Goal: Information Seeking & Learning: Learn about a topic

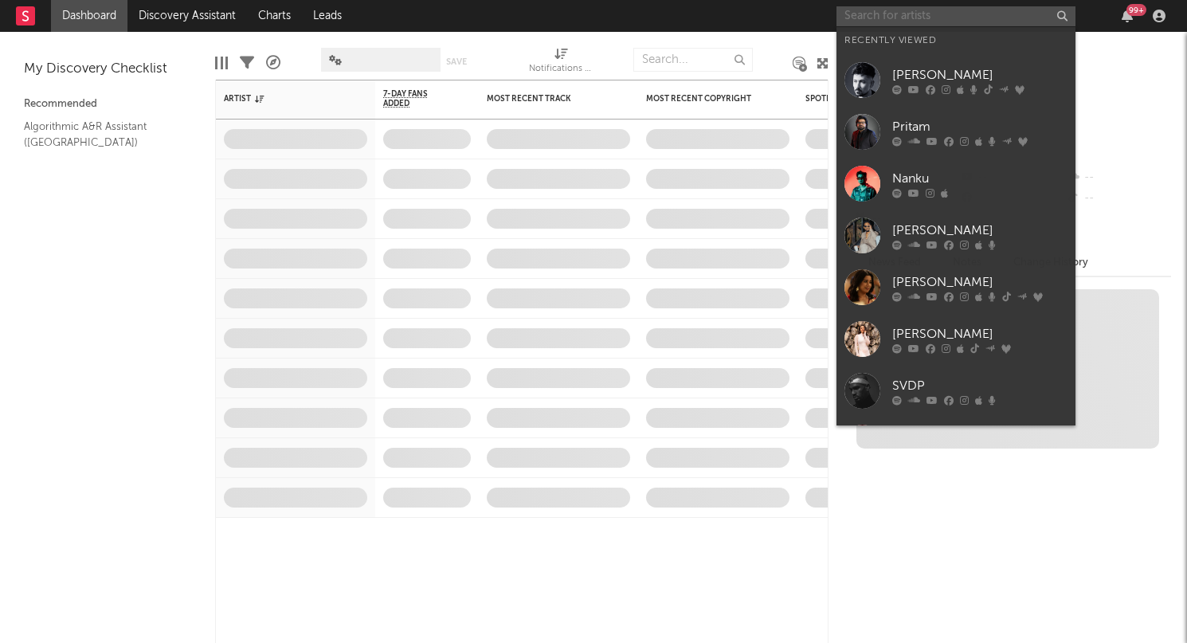
click at [944, 18] on input "text" at bounding box center [956, 16] width 239 height 20
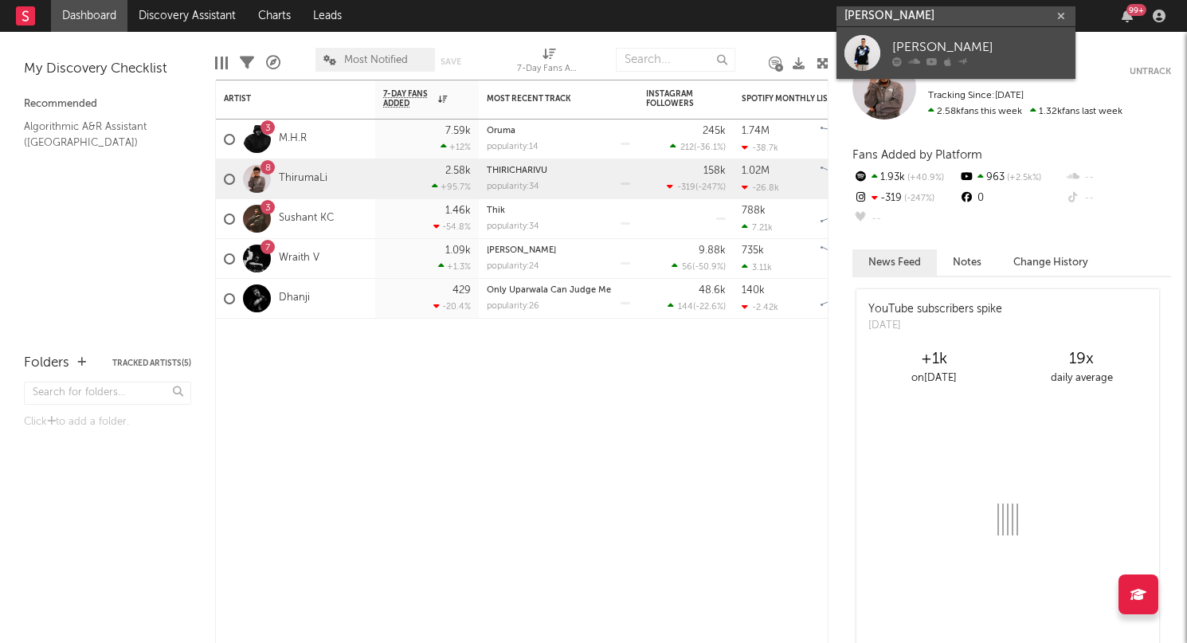
type input "[PERSON_NAME]"
click at [1002, 33] on link "[PERSON_NAME]" at bounding box center [956, 53] width 239 height 52
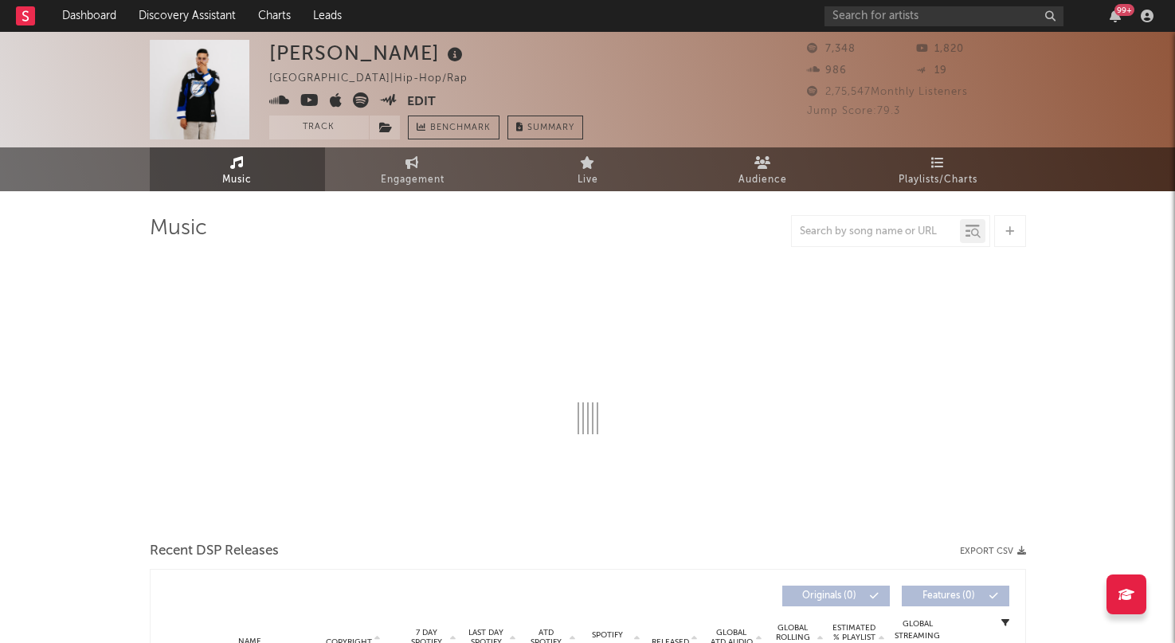
select select "6m"
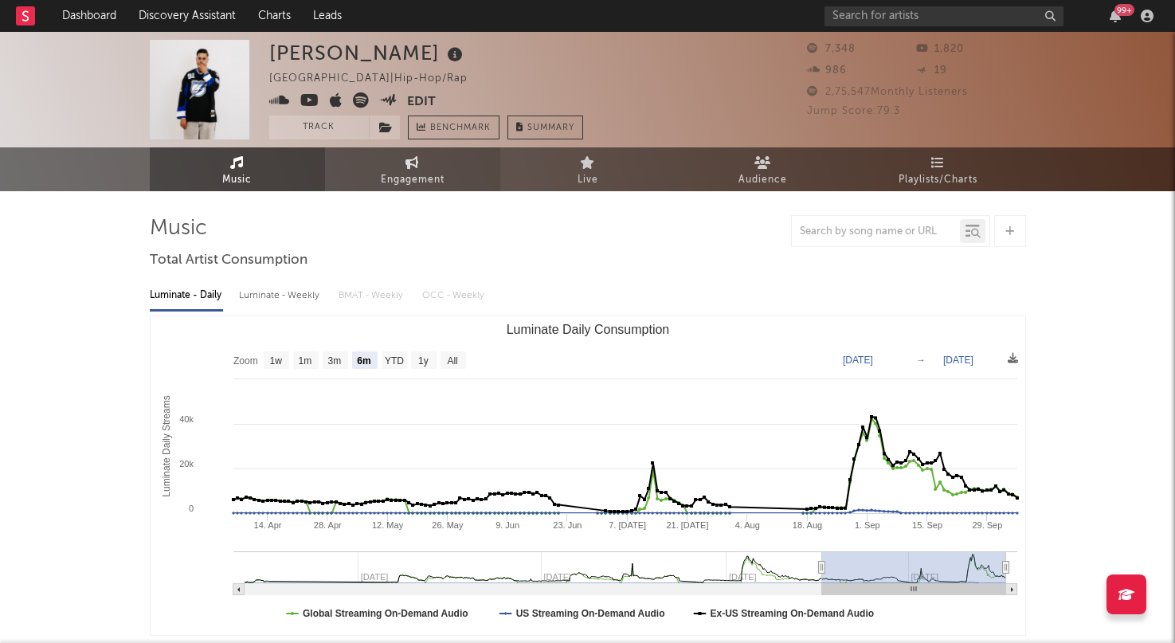
click at [433, 172] on span "Engagement" at bounding box center [413, 180] width 64 height 19
select select "1w"
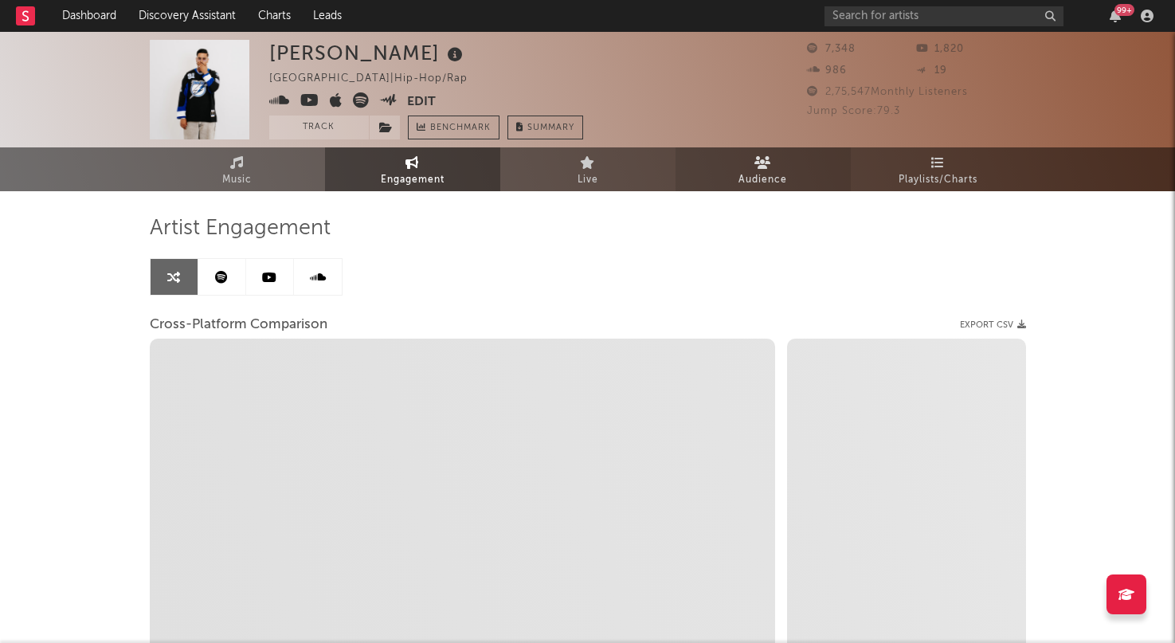
click at [791, 177] on link "Audience" at bounding box center [763, 169] width 175 height 44
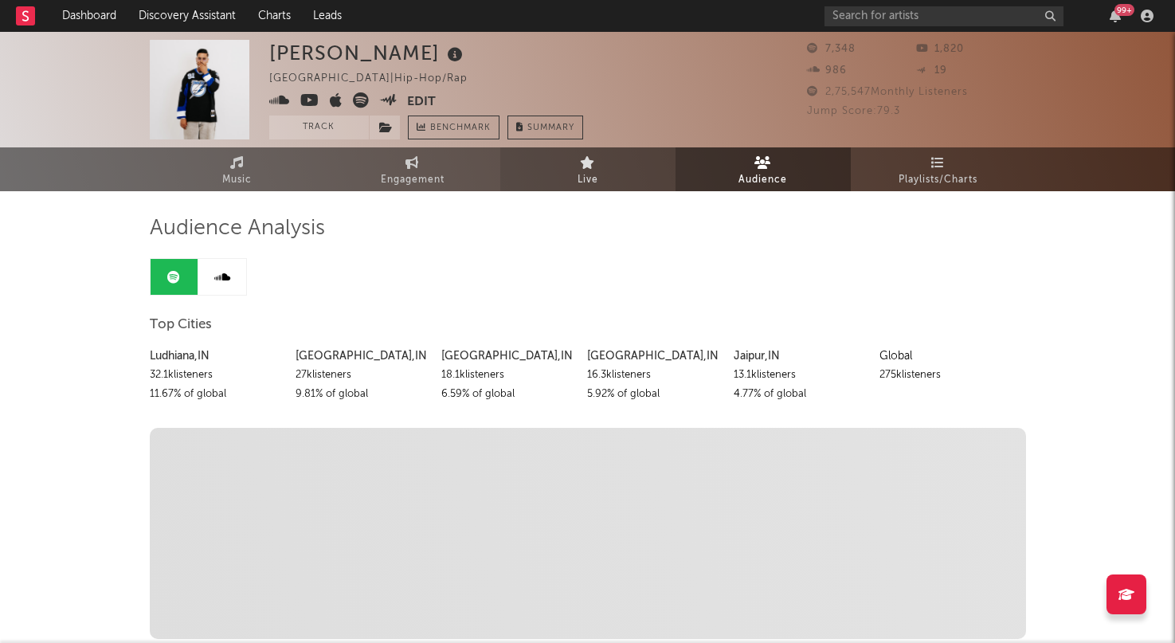
click at [638, 171] on link "Live" at bounding box center [587, 169] width 175 height 44
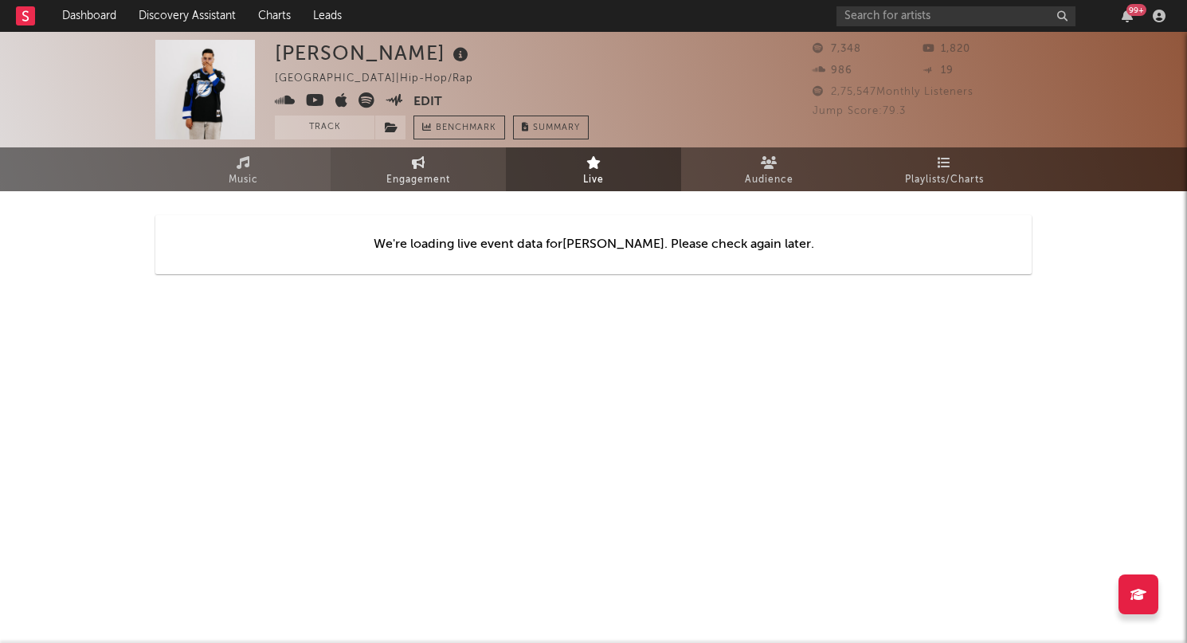
click at [426, 175] on span "Engagement" at bounding box center [418, 180] width 64 height 19
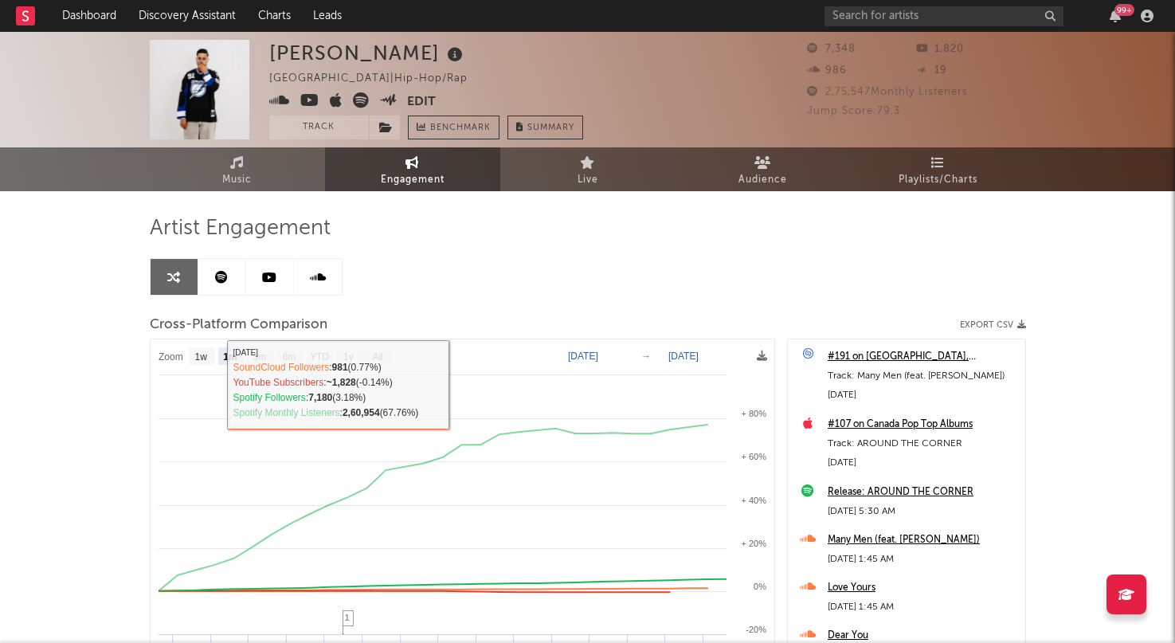
click at [407, 250] on div "Artist Engagement Cross-Platform Comparison Export CSV Zoom 1w 1m 3m 6m YTD 1y …" at bounding box center [588, 486] width 877 height 542
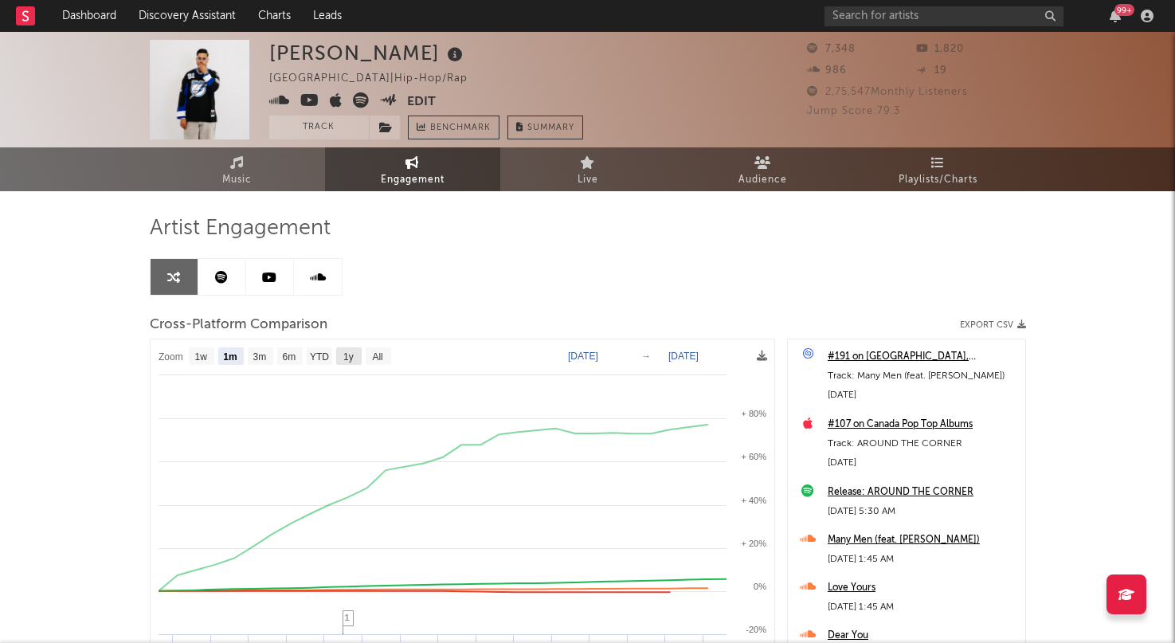
click at [350, 354] on text "1y" at bounding box center [348, 356] width 10 height 11
select select "1y"
type input "[DATE]"
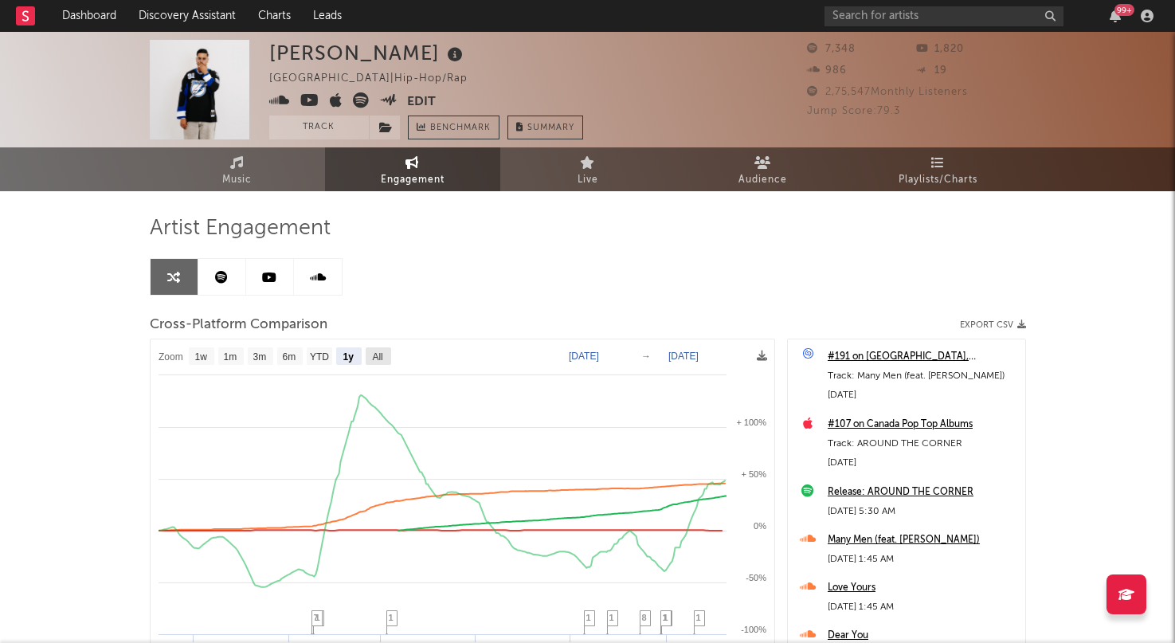
click at [383, 350] on rect at bounding box center [379, 356] width 26 height 18
select select "All"
type input "[DATE]"
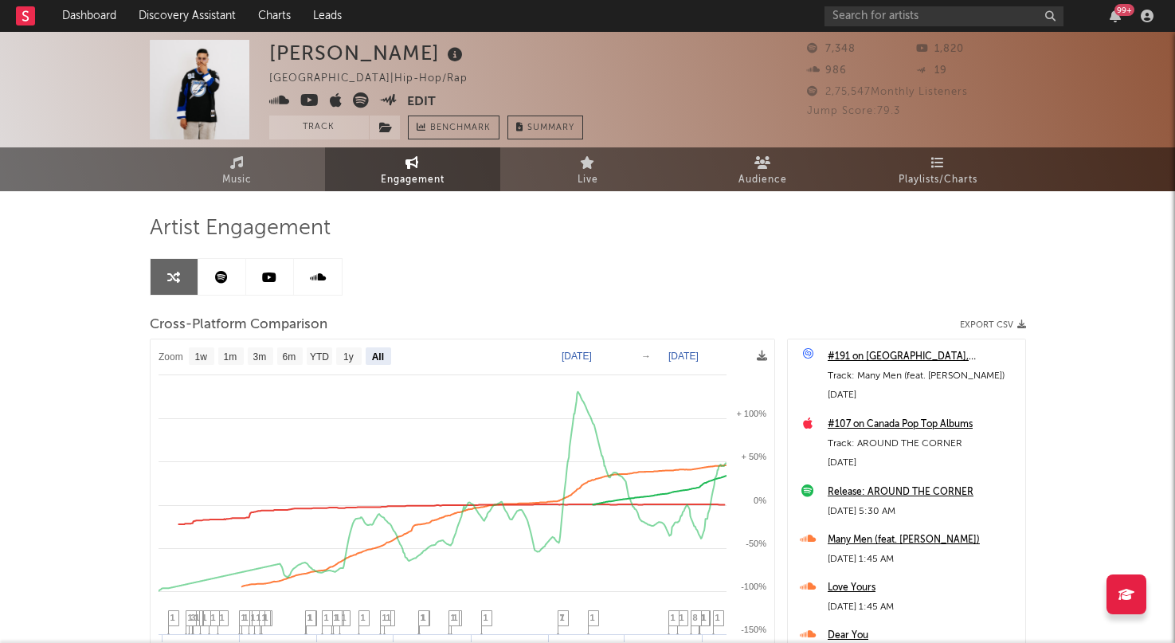
select select "All"
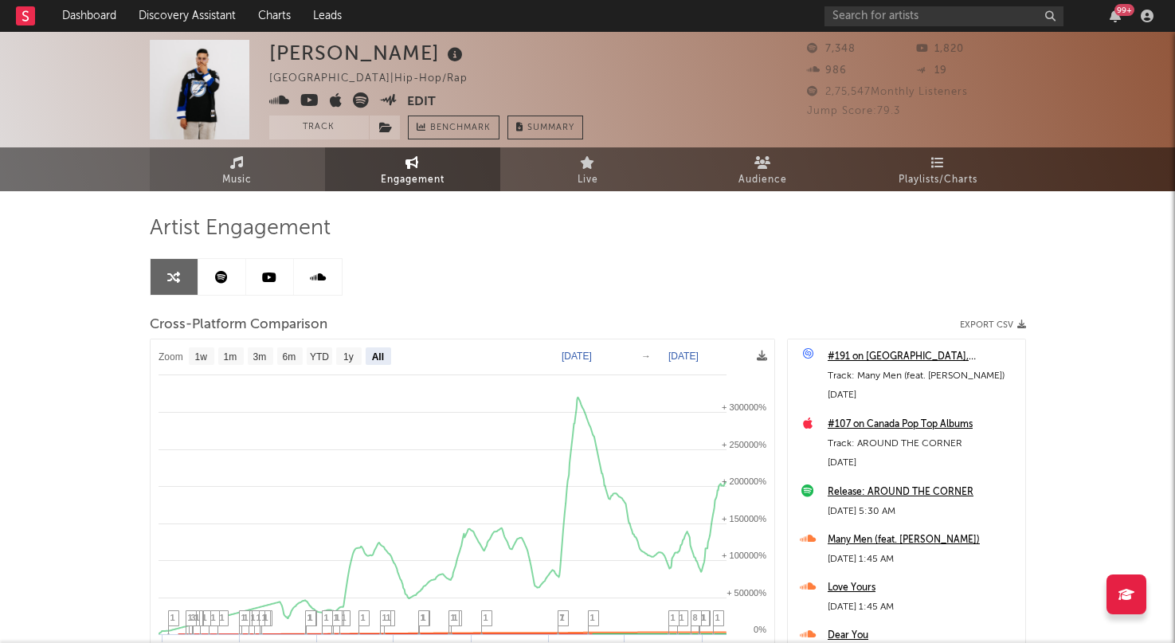
click at [216, 156] on link "Music" at bounding box center [237, 169] width 175 height 44
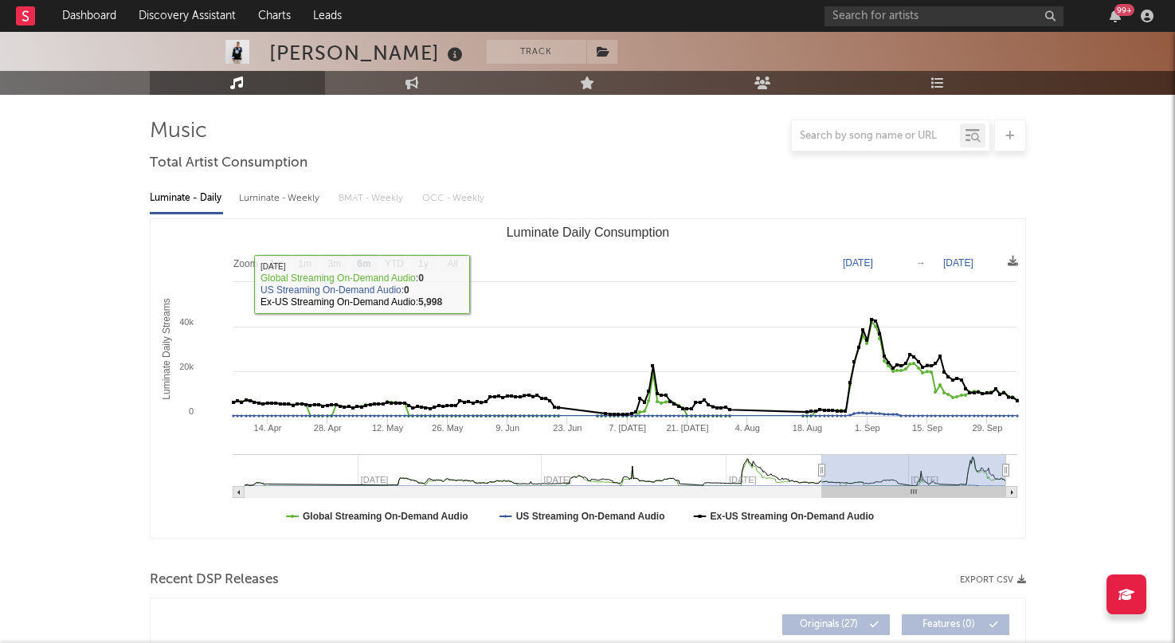
scroll to position [101, 0]
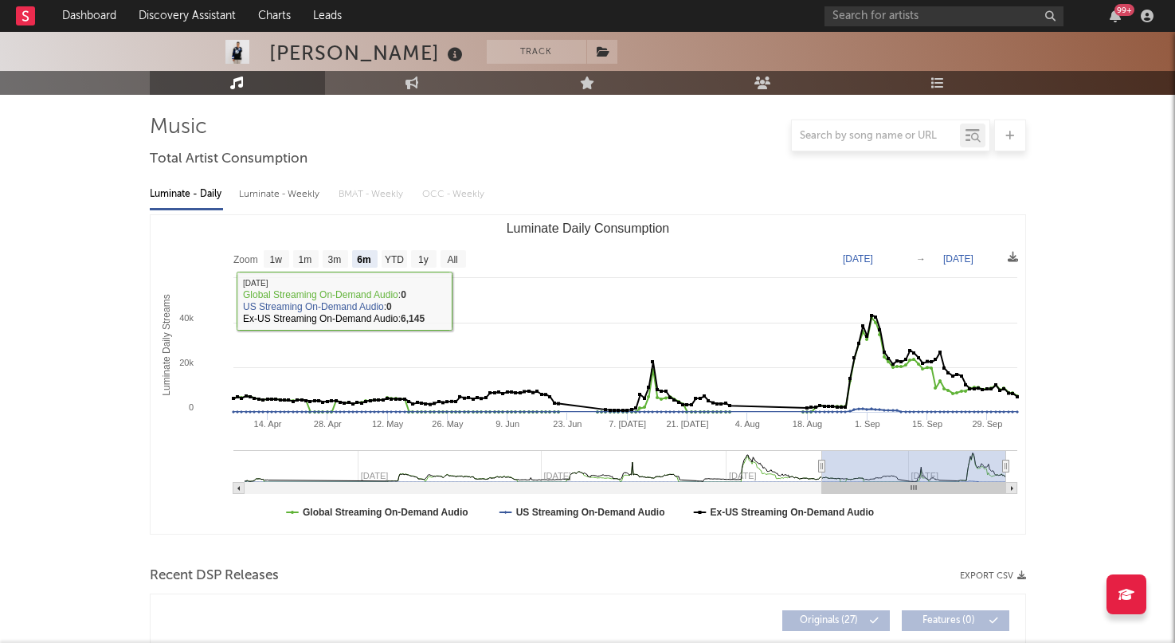
drag, startPoint x: 414, startPoint y: 272, endPoint x: 426, endPoint y: 252, distance: 23.7
click at [414, 272] on rect "Luminate Daily Consumption" at bounding box center [588, 374] width 875 height 319
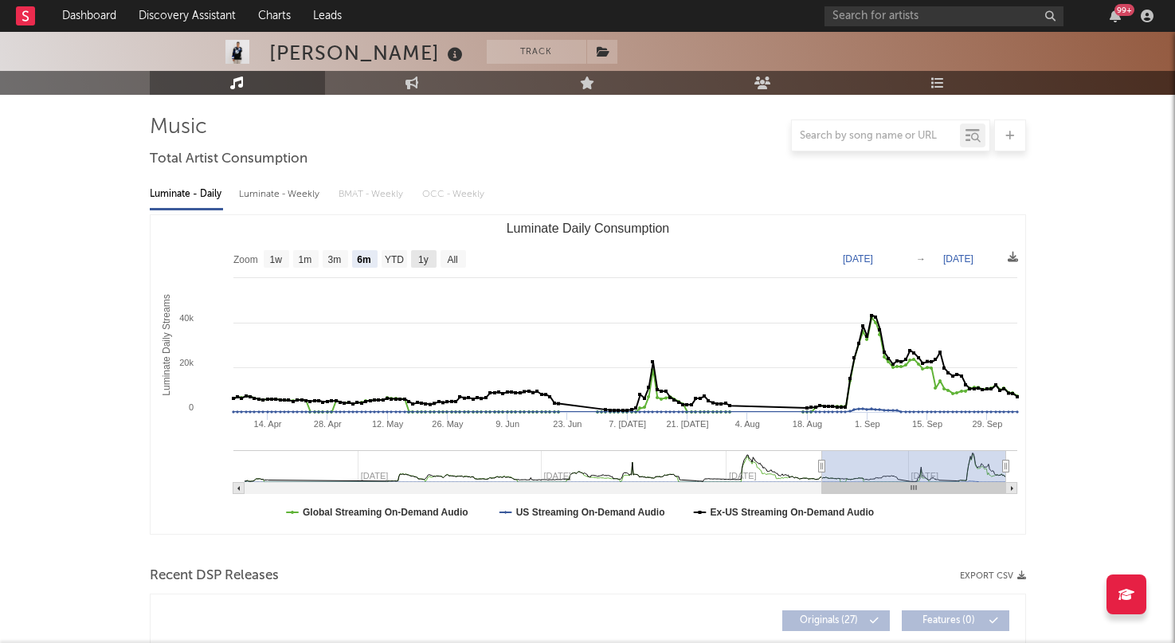
click at [426, 252] on rect "Luminate Daily Consumption" at bounding box center [424, 259] width 26 height 18
select select "1y"
type input "[DATE]"
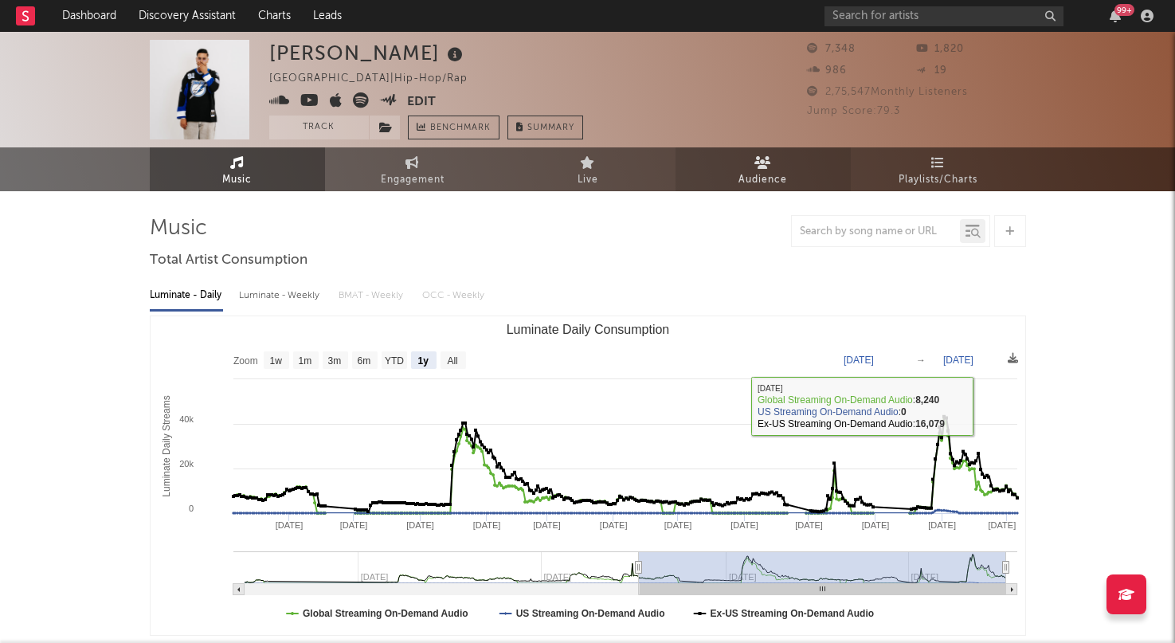
scroll to position [0, 0]
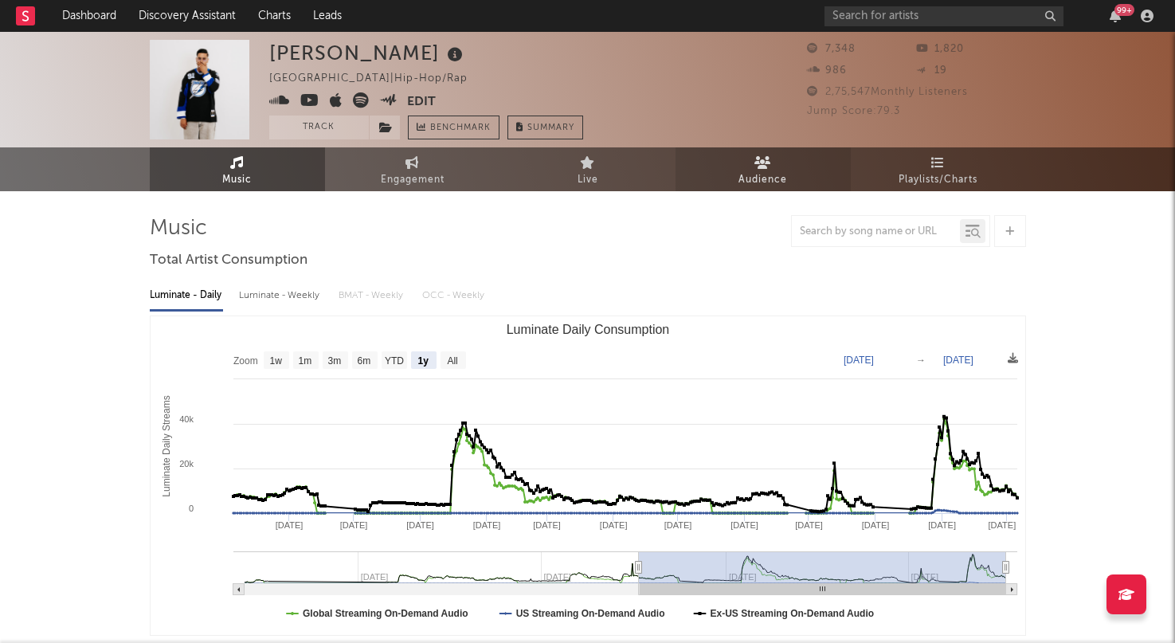
click at [780, 163] on link "Audience" at bounding box center [763, 169] width 175 height 44
